Goal: Information Seeking & Learning: Find specific page/section

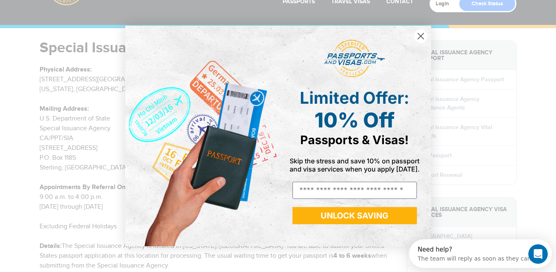
click at [423, 36] on circle "Close dialog" at bounding box center [420, 35] width 13 height 13
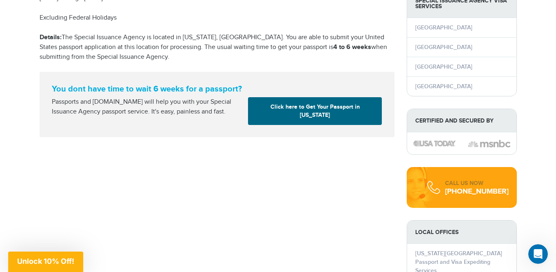
scroll to position [230, 0]
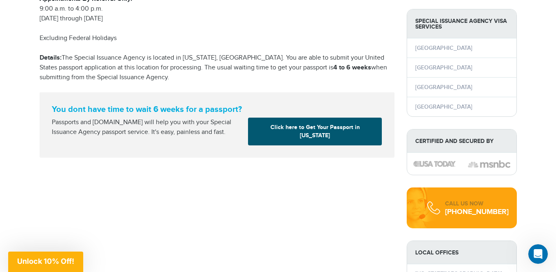
click at [311, 130] on link "Click here to Get Your Passport in [US_STATE]" at bounding box center [315, 132] width 134 height 28
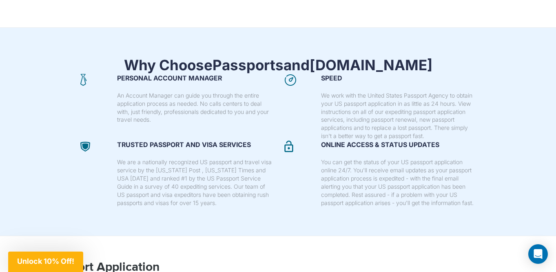
scroll to position [624, 0]
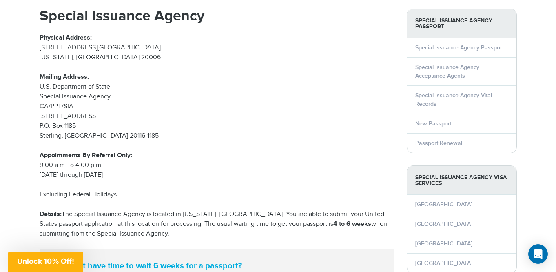
scroll to position [74, 0]
click at [452, 48] on link "Special Issuance Agency Passport" at bounding box center [460, 47] width 89 height 7
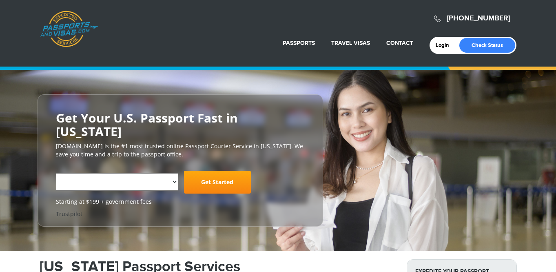
select select "**********"
